Goal: Information Seeking & Learning: Learn about a topic

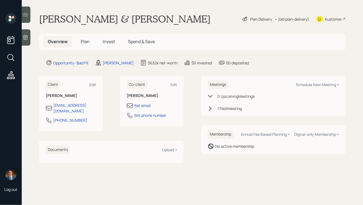
click at [28, 38] on icon at bounding box center [25, 37] width 5 height 5
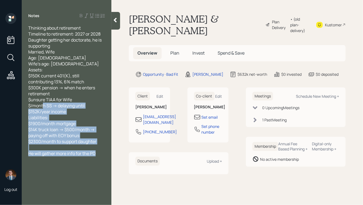
drag, startPoint x: 99, startPoint y: 154, endPoint x: 49, endPoint y: 109, distance: 67.4
click at [49, 109] on div "Thinking about retirement Timeline to retirement: 2027 or 2028 Daughter getting…" at bounding box center [66, 91] width 77 height 132
click at [49, 109] on span "Thinking about retirement Timeline to retirement: 2027 or 2028 Daughter getting…" at bounding box center [65, 85] width 74 height 120
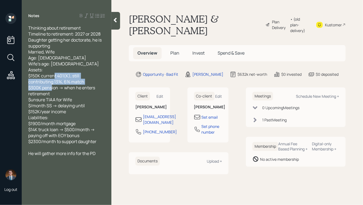
drag, startPoint x: 57, startPoint y: 94, endPoint x: 33, endPoint y: 82, distance: 26.8
click at [33, 82] on div "Thinking about retirement Timeline to retirement: 2027 or 2028 Daughter getting…" at bounding box center [66, 85] width 77 height 120
click at [54, 91] on span "Thinking about retirement Timeline to retirement: 2027 or 2028 Daughter getting…" at bounding box center [65, 85] width 74 height 120
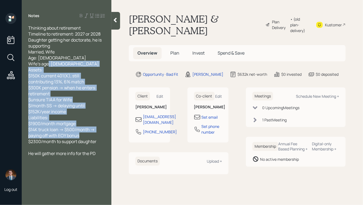
drag, startPoint x: 99, startPoint y: 144, endPoint x: 36, endPoint y: 77, distance: 92.4
click at [36, 78] on div "Thinking about retirement Timeline to retirement: 2027 or 2028 Daughter getting…" at bounding box center [66, 85] width 77 height 120
click at [36, 77] on span "Thinking about retirement Timeline to retirement: 2027 or 2028 Daughter getting…" at bounding box center [65, 85] width 74 height 120
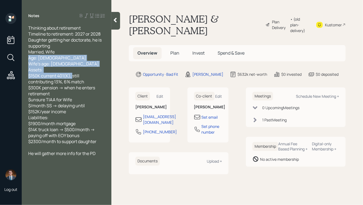
drag, startPoint x: 63, startPoint y: 82, endPoint x: 18, endPoint y: 50, distance: 54.6
click at [18, 51] on div "Log out Notes Thinking about retirement Timeline to retirement: 2027 or 2028 Da…" at bounding box center [181, 102] width 363 height 205
click at [50, 64] on span "Thinking about retirement Timeline to retirement: 2027 or 2028 Daughter getting…" at bounding box center [65, 85] width 74 height 120
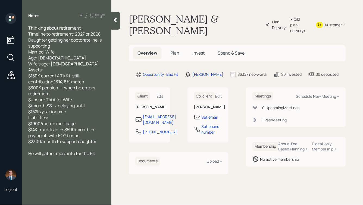
click at [116, 21] on icon at bounding box center [115, 20] width 3 height 5
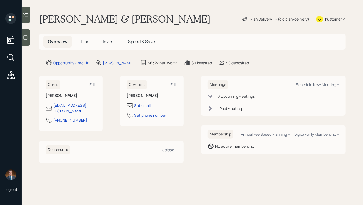
click at [85, 43] on span "Plan" at bounding box center [85, 42] width 9 height 6
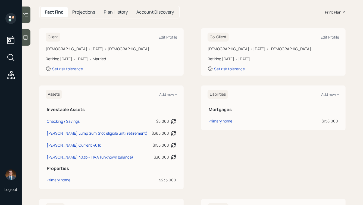
scroll to position [54, 0]
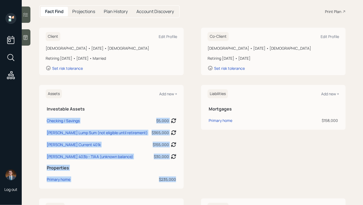
drag, startPoint x: 199, startPoint y: 162, endPoint x: 124, endPoint y: 109, distance: 91.3
click at [125, 109] on div "Assets Add new + Investable Assets Checking / Savings $5,000 Asset balance last…" at bounding box center [192, 137] width 307 height 104
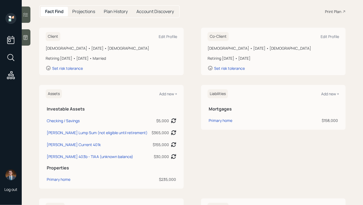
click at [80, 76] on div "Client Edit Profile [DEMOGRAPHIC_DATA] • [DATE] • [DEMOGRAPHIC_DATA] Retiring […" at bounding box center [192, 203] width 307 height 350
drag, startPoint x: 186, startPoint y: 183, endPoint x: 93, endPoint y: 70, distance: 146.5
click at [95, 71] on div "Client Edit Profile [DEMOGRAPHIC_DATA] • [DATE] • [DEMOGRAPHIC_DATA] Retiring […" at bounding box center [192, 203] width 307 height 350
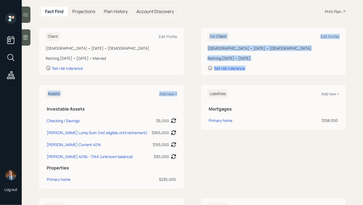
click at [102, 80] on div "Client Edit Profile [DEMOGRAPHIC_DATA] • [DATE] • [DEMOGRAPHIC_DATA] Retiring […" at bounding box center [192, 203] width 307 height 350
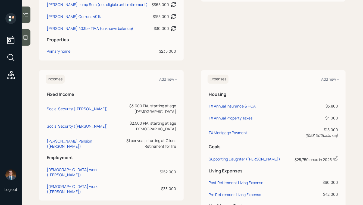
scroll to position [184, 0]
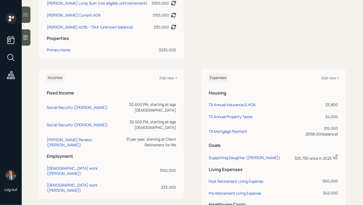
drag, startPoint x: 184, startPoint y: 172, endPoint x: 88, endPoint y: 66, distance: 143.9
click at [88, 66] on div "Client Edit Profile [DEMOGRAPHIC_DATA] • [DATE] • [DEMOGRAPHIC_DATA] Retiring […" at bounding box center [192, 73] width 307 height 350
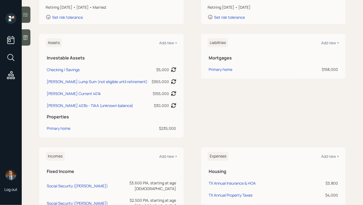
scroll to position [0, 0]
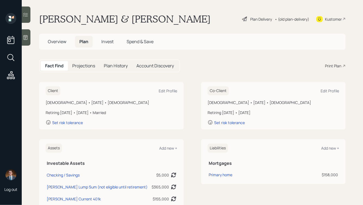
click at [56, 42] on span "Overview" at bounding box center [57, 42] width 18 height 6
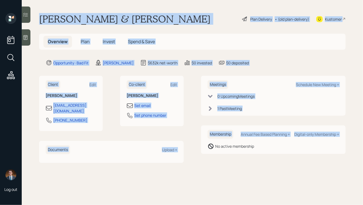
drag, startPoint x: 40, startPoint y: 18, endPoint x: 200, endPoint y: 147, distance: 205.2
click at [200, 147] on main "[PERSON_NAME] & [PERSON_NAME] Plan Delivery • (old plan-delivery) Kustomer Over…" at bounding box center [193, 102] width 342 height 205
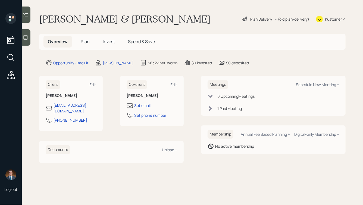
click at [240, 152] on div "Membership Annual Fee Based Planning + Digital-only Membership + No active memb…" at bounding box center [273, 140] width 145 height 29
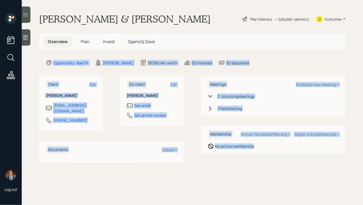
drag, startPoint x: 266, startPoint y: 153, endPoint x: 171, endPoint y: 42, distance: 146.5
click at [171, 42] on main "[PERSON_NAME] & [PERSON_NAME] Plan Delivery • (old plan-delivery) Kustomer Over…" at bounding box center [193, 102] width 342 height 205
click at [165, 55] on main "[PERSON_NAME] & [PERSON_NAME] Plan Delivery • (old plan-delivery) Kustomer Over…" at bounding box center [193, 102] width 342 height 205
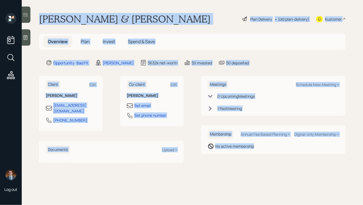
drag, startPoint x: 40, startPoint y: 18, endPoint x: 220, endPoint y: 171, distance: 236.0
click at [220, 171] on main "[PERSON_NAME] & [PERSON_NAME] Plan Delivery • (old plan-delivery) Kustomer Over…" at bounding box center [193, 102] width 342 height 205
click at [241, 165] on main "[PERSON_NAME] & [PERSON_NAME] Plan Delivery • (old plan-delivery) Kustomer Over…" at bounding box center [193, 102] width 342 height 205
